Goal: Information Seeking & Learning: Learn about a topic

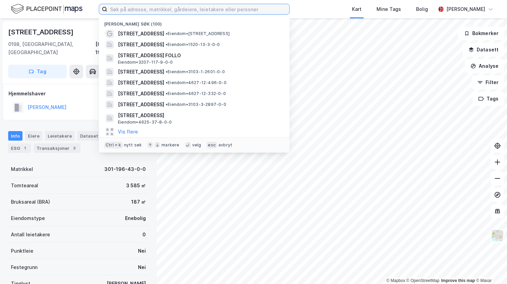
click at [122, 9] on input at bounding box center [198, 9] width 182 height 10
click at [135, 10] on input at bounding box center [198, 9] width 182 height 10
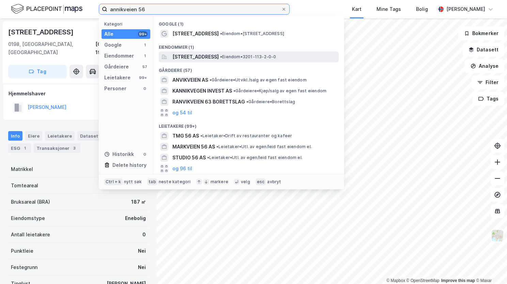
type input "annikveien 56"
click at [196, 58] on span "[STREET_ADDRESS]" at bounding box center [196, 57] width 46 height 8
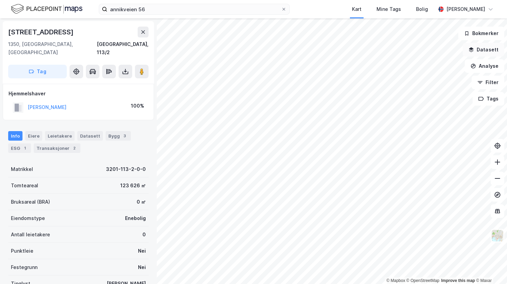
click at [477, 52] on button "Datasett" at bounding box center [484, 50] width 42 height 14
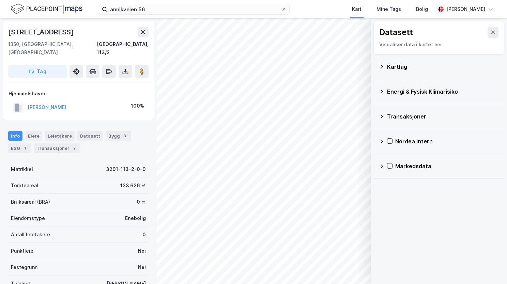
click at [384, 67] on icon at bounding box center [381, 66] width 5 height 5
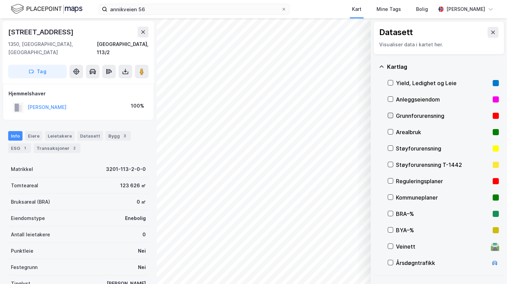
click at [393, 115] on icon at bounding box center [390, 115] width 5 height 5
click at [384, 66] on icon at bounding box center [381, 66] width 5 height 5
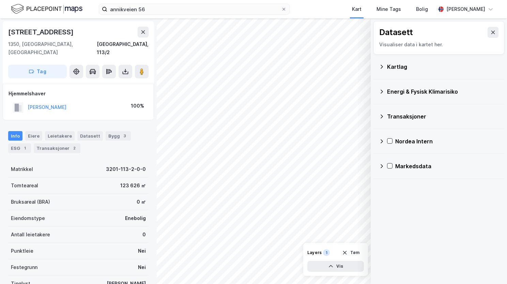
click at [383, 90] on icon at bounding box center [381, 91] width 5 height 5
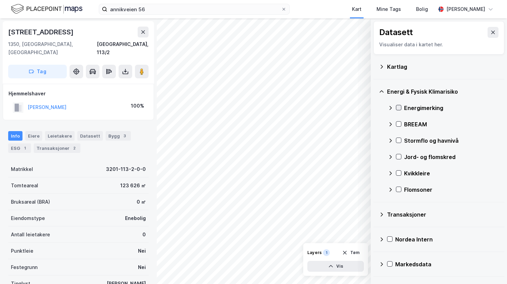
click at [400, 107] on icon at bounding box center [399, 107] width 5 height 5
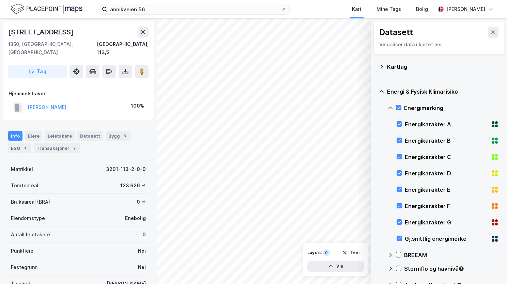
click at [390, 107] on icon at bounding box center [390, 107] width 5 height 5
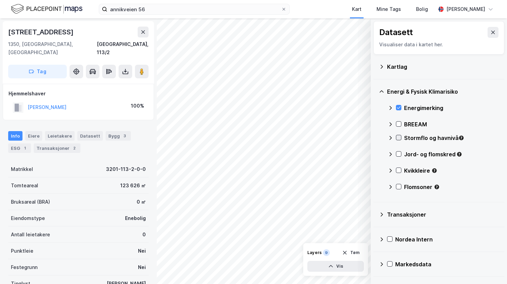
click at [400, 136] on icon at bounding box center [399, 137] width 5 height 5
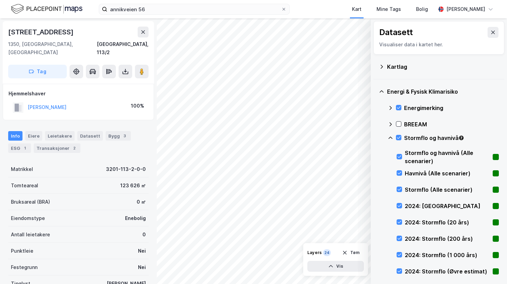
click at [392, 136] on icon at bounding box center [390, 137] width 5 height 5
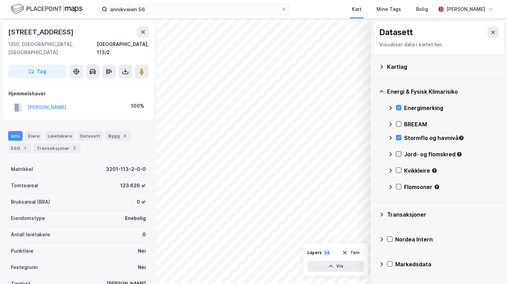
click at [400, 154] on icon at bounding box center [399, 154] width 5 height 5
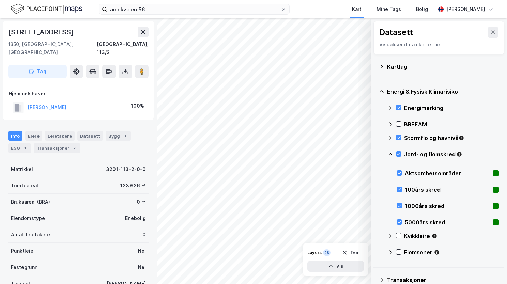
click at [391, 153] on icon at bounding box center [390, 154] width 5 height 5
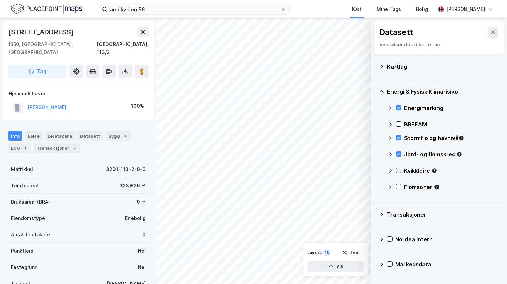
click at [400, 171] on icon at bounding box center [399, 170] width 5 height 5
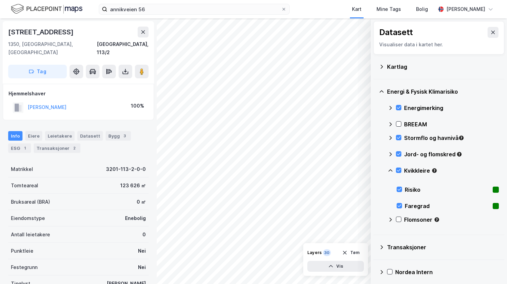
click at [393, 169] on icon at bounding box center [390, 170] width 5 height 5
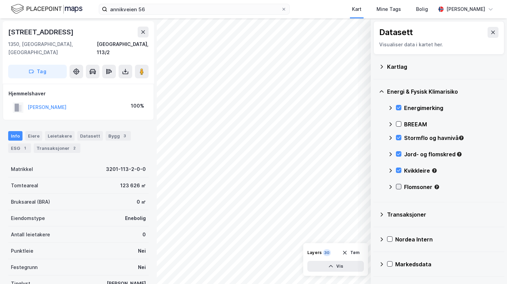
click at [398, 187] on icon at bounding box center [399, 186] width 5 height 5
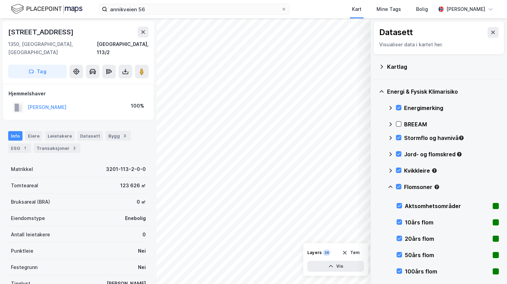
click at [392, 185] on icon at bounding box center [390, 186] width 5 height 5
